Goal: Task Accomplishment & Management: Complete application form

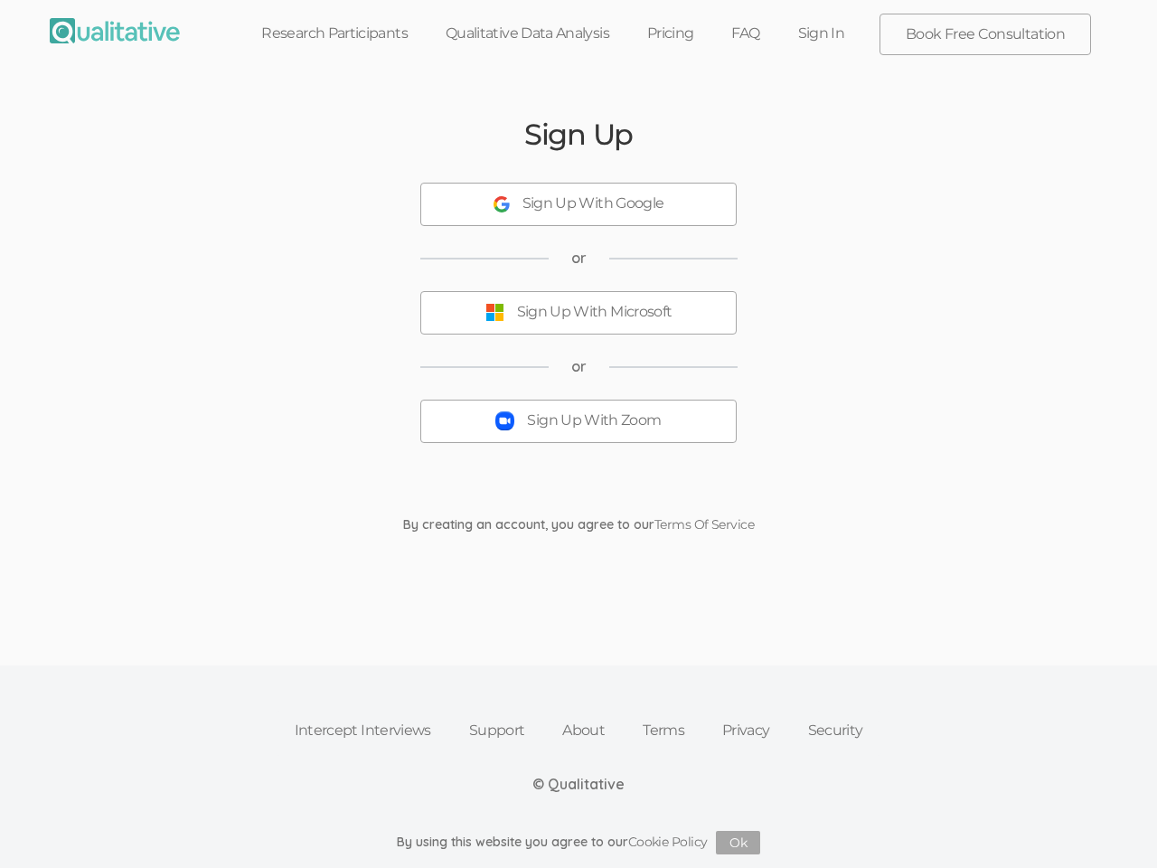
click at [578, 434] on button "Sign Up With Zoom" at bounding box center [578, 420] width 316 height 43
click at [578, 204] on div "Sign Up With Google" at bounding box center [593, 203] width 142 height 21
click at [578, 313] on div "Sign Up With Microsoft" at bounding box center [594, 312] width 155 height 21
click at [578, 421] on button "Sign Up With Zoom" at bounding box center [578, 420] width 316 height 43
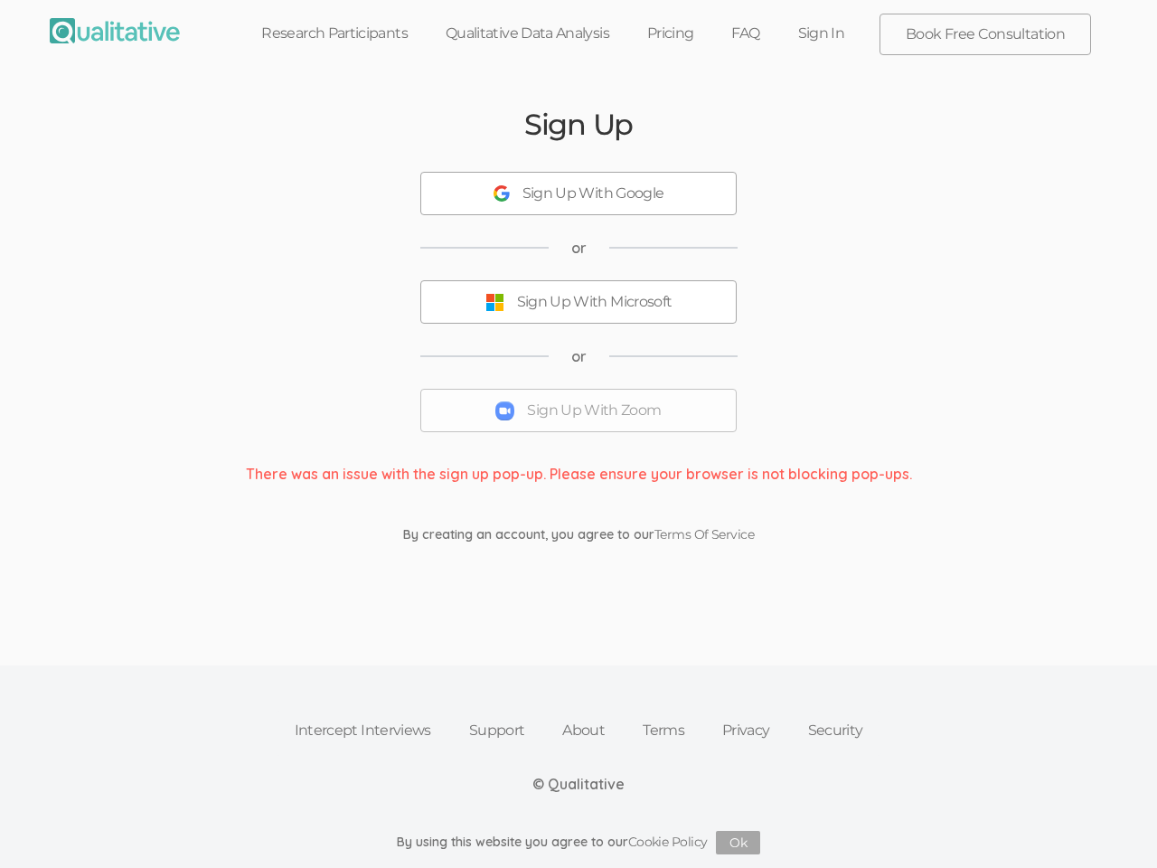
click at [738, 842] on button "Ok" at bounding box center [738, 842] width 44 height 23
